Goal: Information Seeking & Learning: Check status

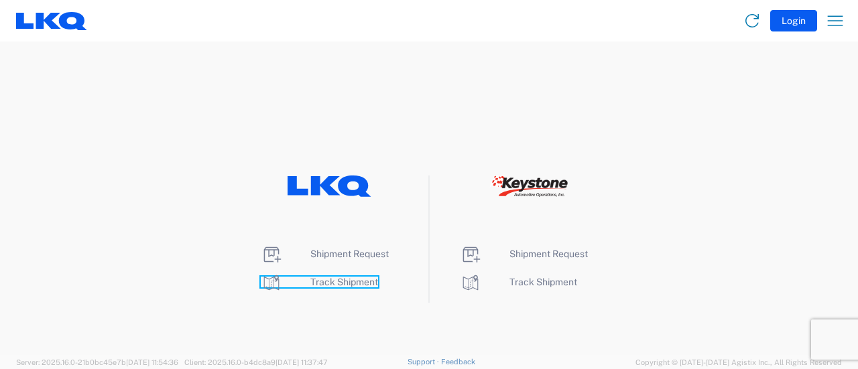
click at [341, 281] on span "Track Shipment" at bounding box center [344, 282] width 68 height 11
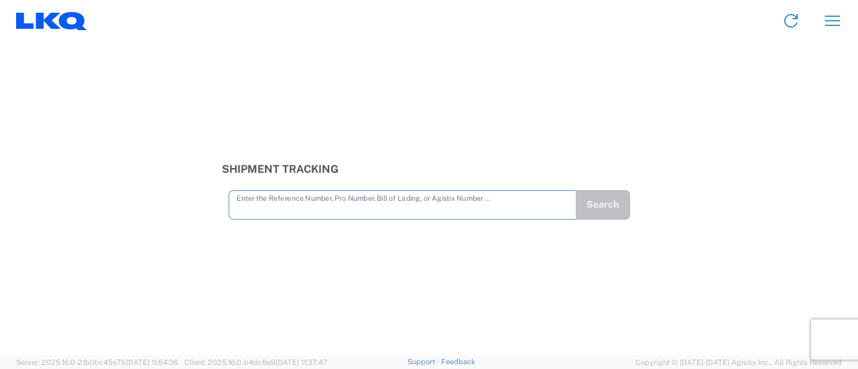
click at [332, 209] on input "text" at bounding box center [403, 203] width 332 height 23
type input "56495628"
click at [586, 208] on button "Search" at bounding box center [602, 205] width 55 height 30
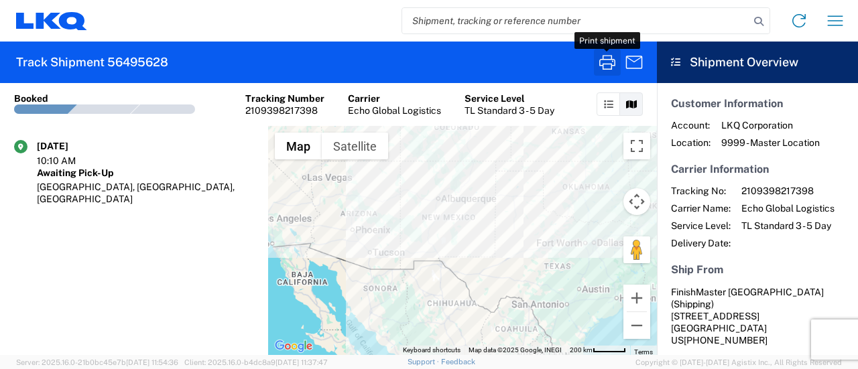
click at [609, 65] on icon "button" at bounding box center [607, 62] width 21 height 21
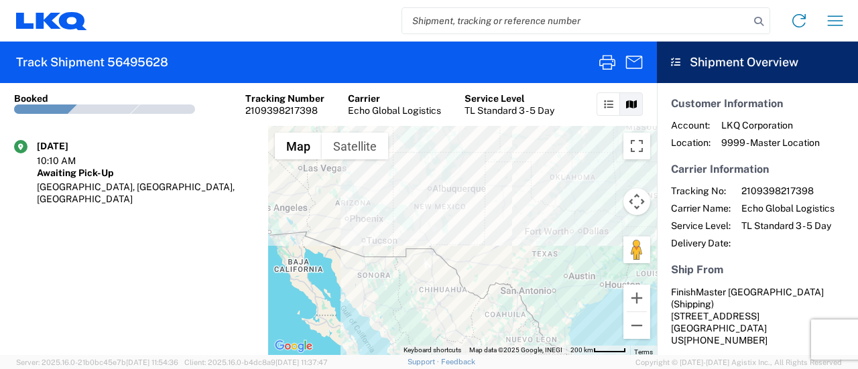
click at [81, 232] on agx-shipment-transit-statuses-widget "[DATE] 10:10 AM Awaiting Pick-Up [GEOGRAPHIC_DATA], [GEOGRAPHIC_DATA], [GEOGRAP…" at bounding box center [134, 240] width 268 height 229
